Goal: Register for event/course

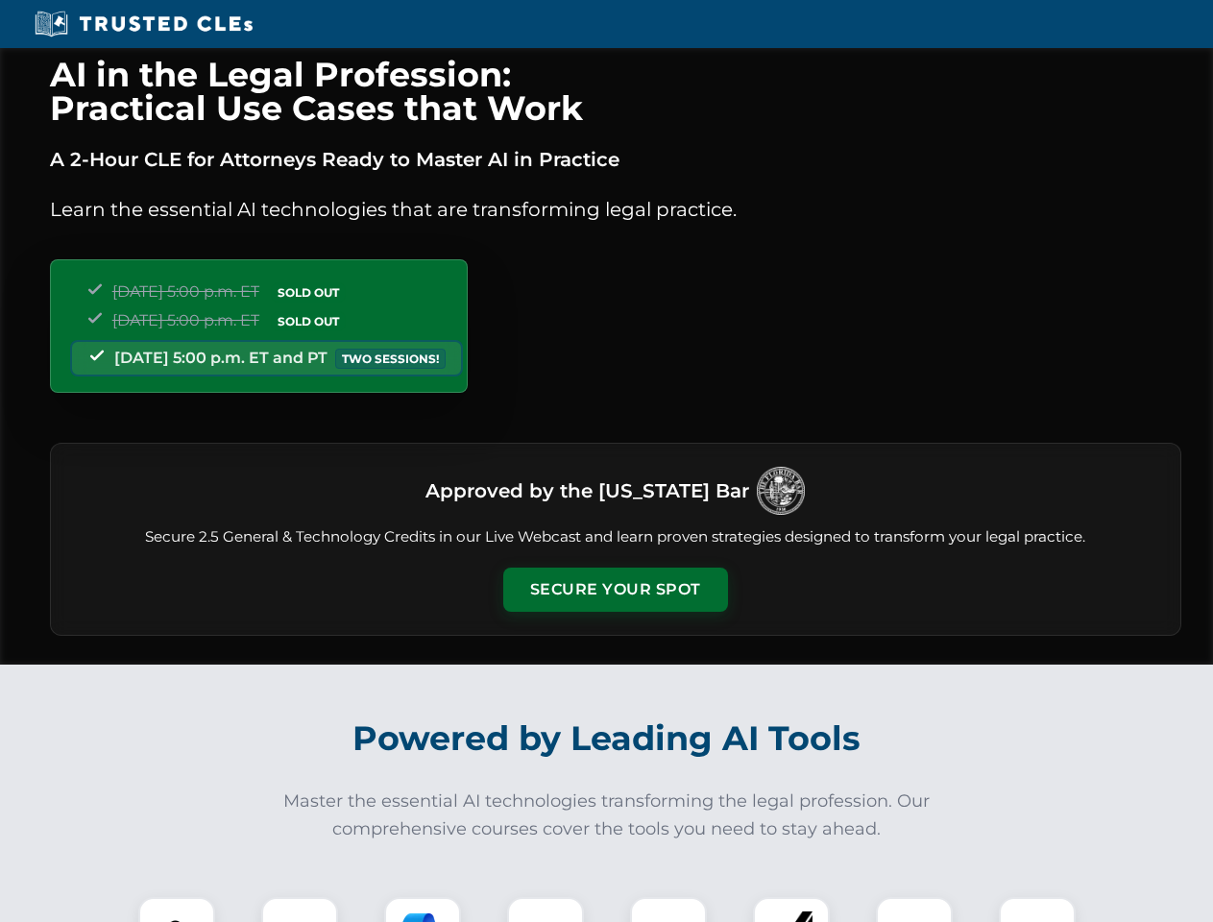
click at [615, 590] on button "Secure Your Spot" at bounding box center [615, 590] width 225 height 44
click at [177, 910] on img at bounding box center [177, 936] width 56 height 56
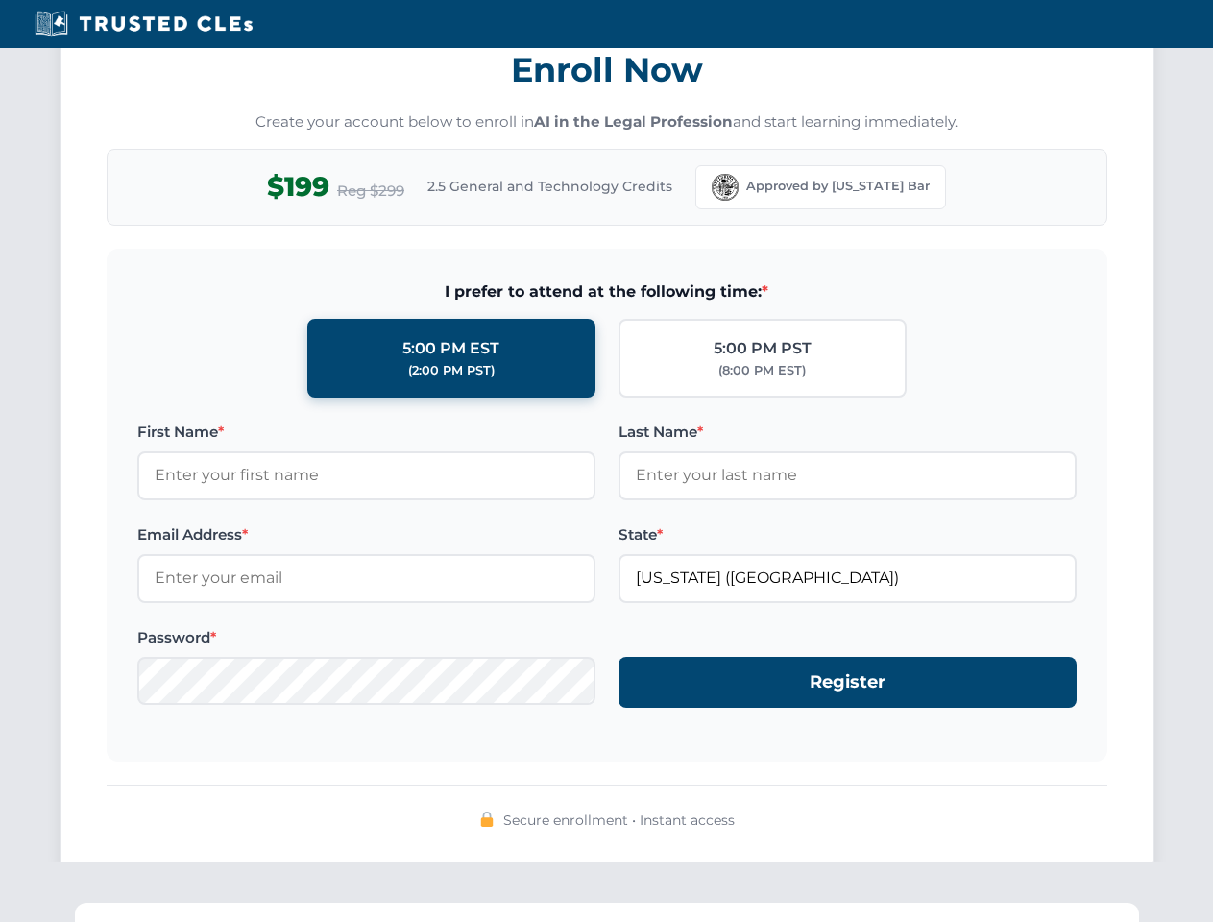
scroll to position [1886, 0]
